Goal: Task Accomplishment & Management: Use online tool/utility

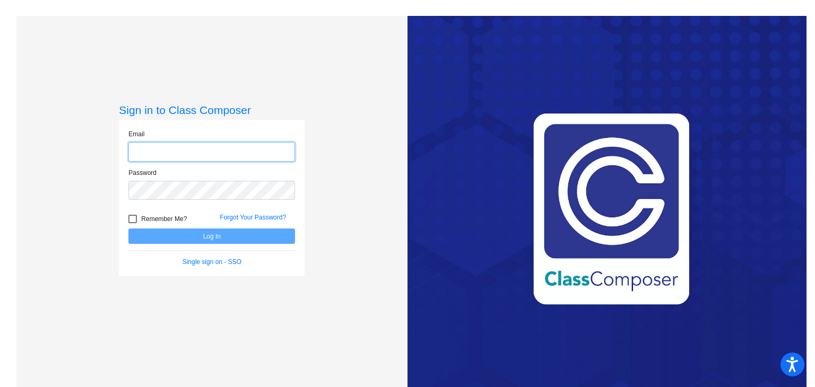
click at [241, 153] on input "email" at bounding box center [211, 152] width 167 height 20
type input "[EMAIL_ADDRESS][DOMAIN_NAME]"
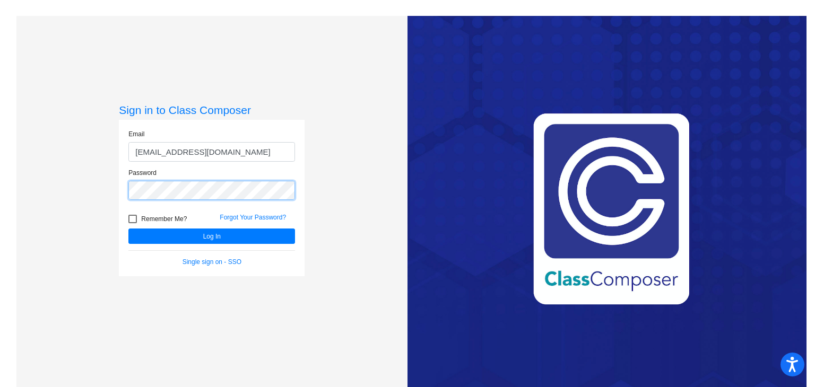
click at [128, 229] on button "Log In" at bounding box center [211, 236] width 167 height 15
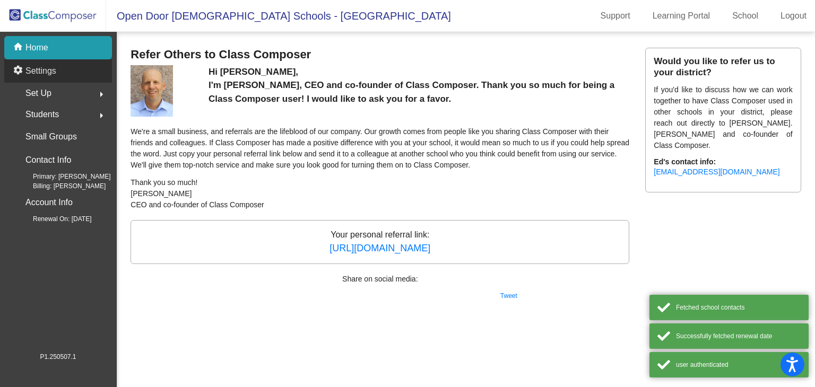
click at [65, 77] on div "settings Settings" at bounding box center [58, 70] width 108 height 23
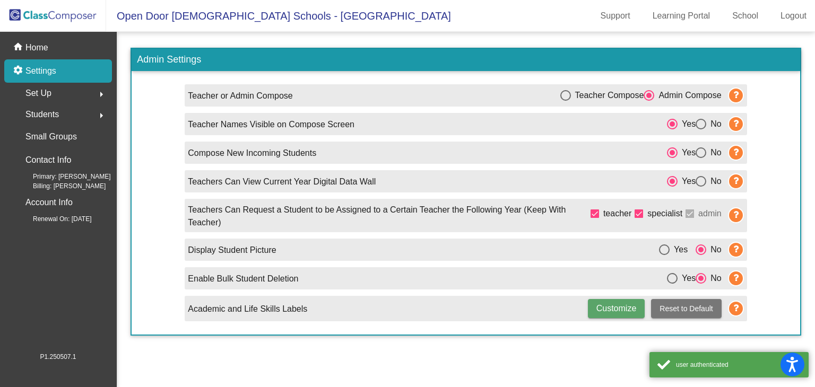
click at [59, 92] on div "Set Up arrow_right" at bounding box center [61, 93] width 101 height 21
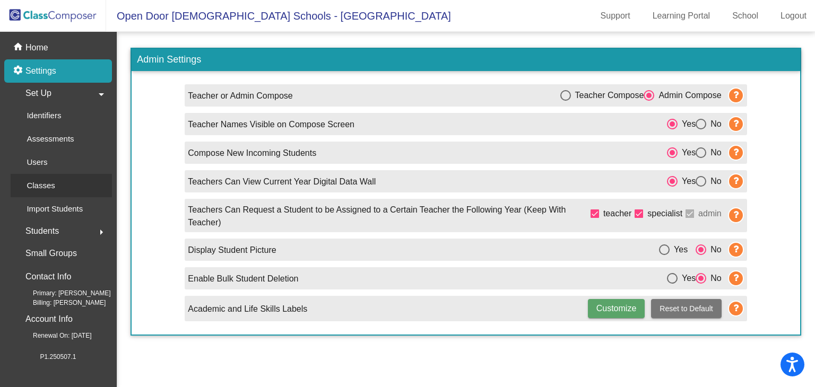
click at [70, 185] on link "Classes" at bounding box center [61, 185] width 101 height 23
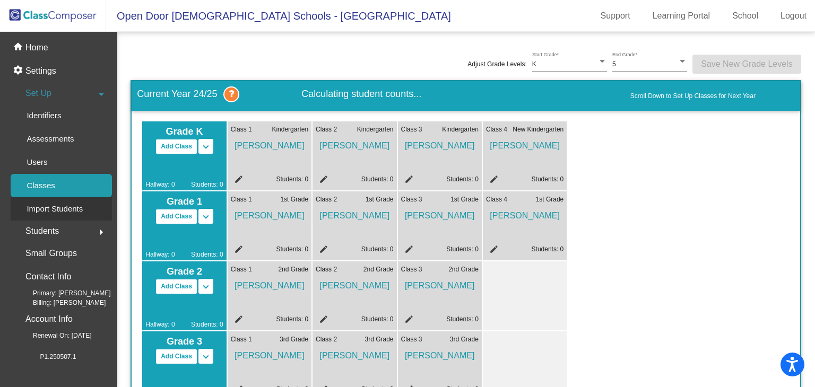
click at [96, 209] on link "Import Students" at bounding box center [61, 208] width 101 height 23
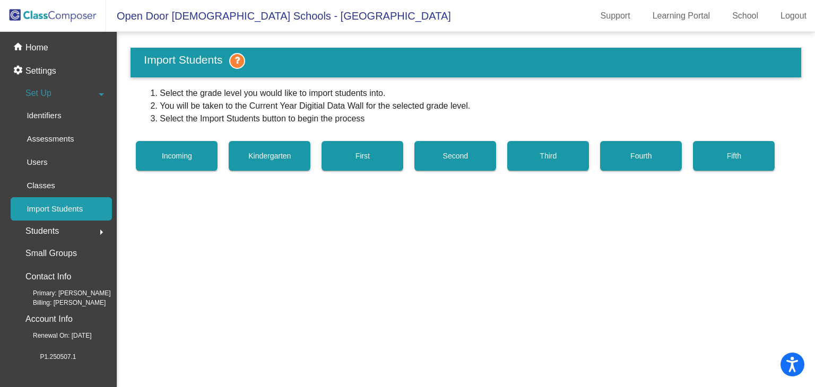
click at [76, 239] on div "Students arrow_right" at bounding box center [61, 231] width 101 height 21
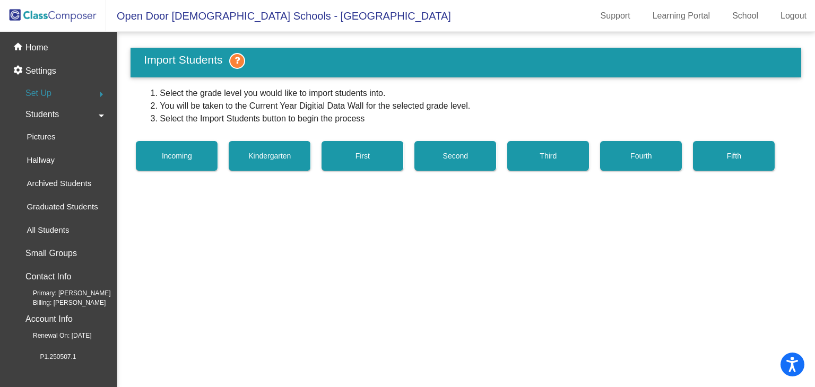
click at [73, 115] on div "Students arrow_drop_down" at bounding box center [61, 114] width 101 height 21
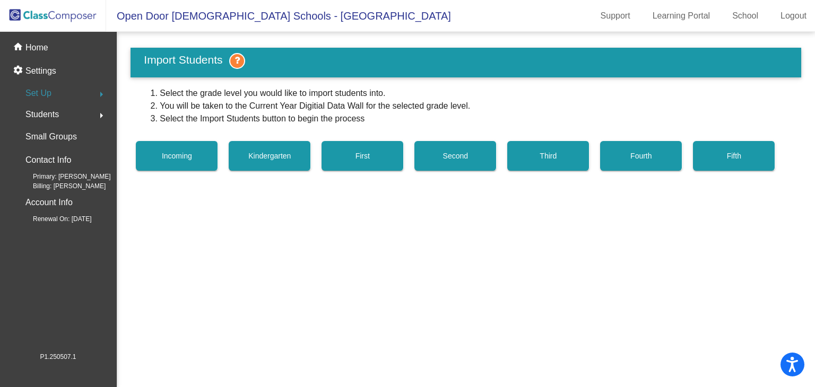
click at [65, 108] on div "Students arrow_right" at bounding box center [61, 114] width 101 height 21
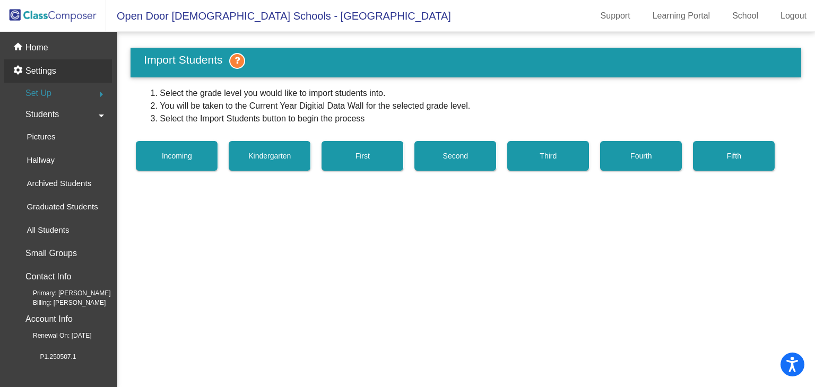
click at [52, 66] on p "Settings" at bounding box center [40, 71] width 31 height 13
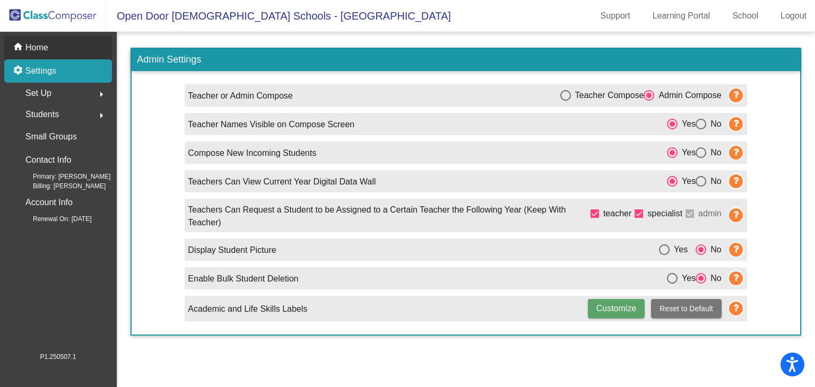
click at [36, 49] on p "Home" at bounding box center [36, 47] width 23 height 13
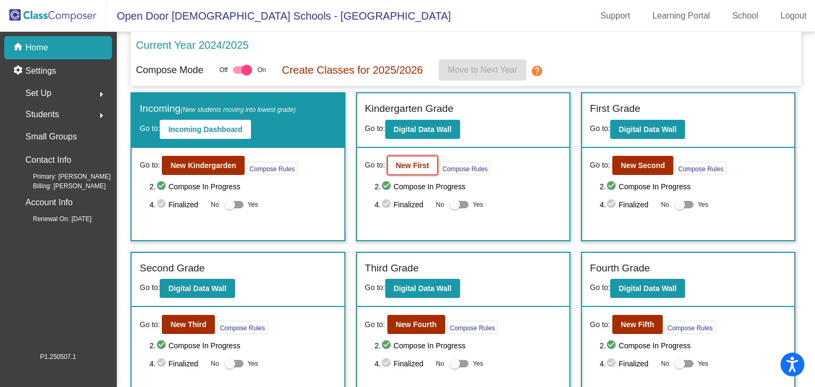
click at [408, 163] on b "New First" at bounding box center [412, 165] width 33 height 8
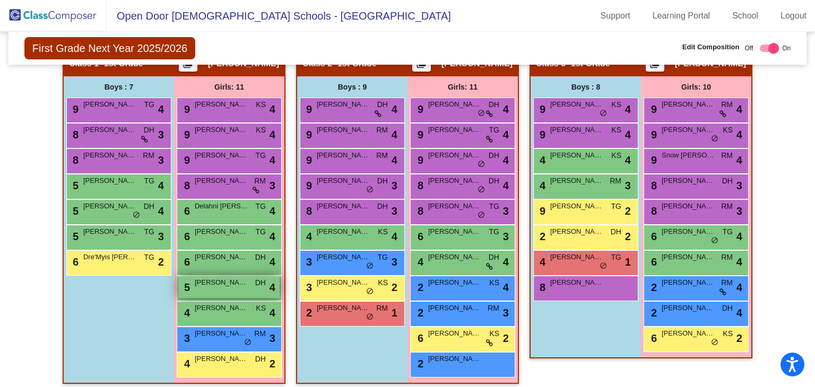
scroll to position [265, 0]
